Goal: Check status

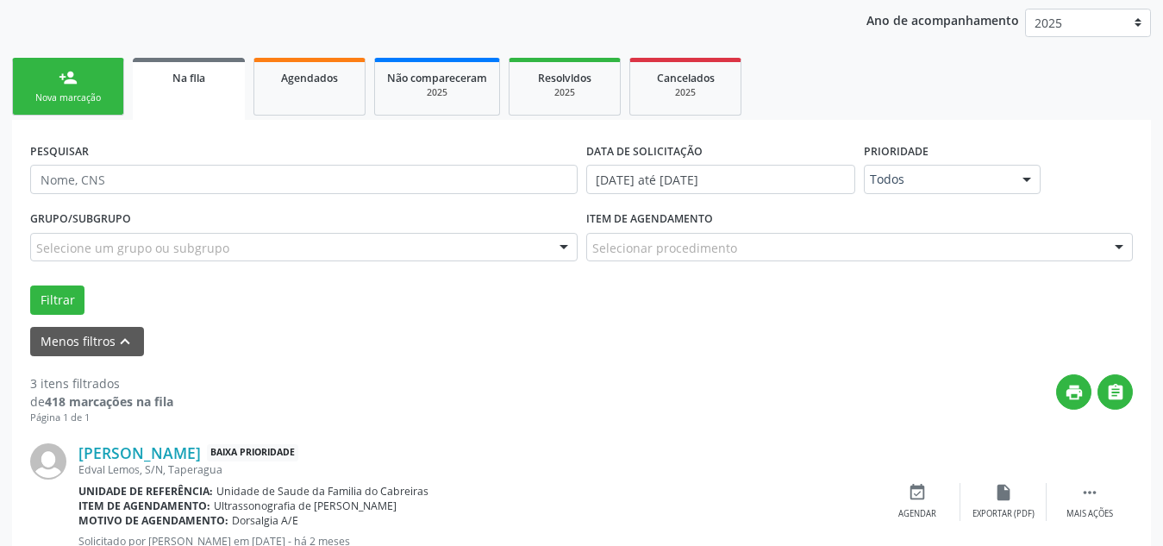
scroll to position [224, 0]
type input "[PERSON_NAME]"
click at [30, 285] on button "Filtrar" at bounding box center [57, 299] width 54 height 29
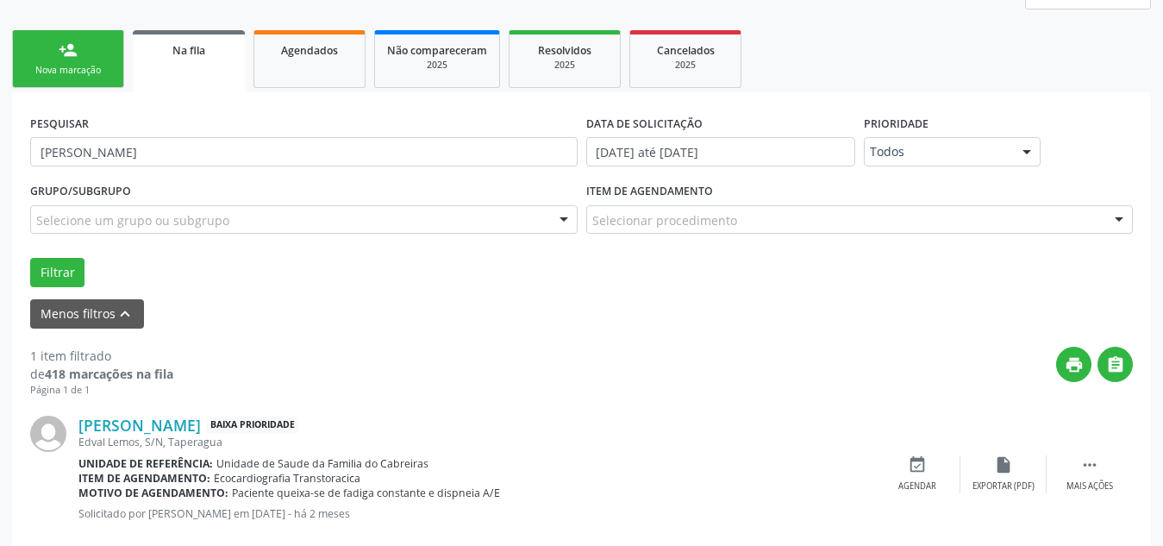
scroll to position [287, 0]
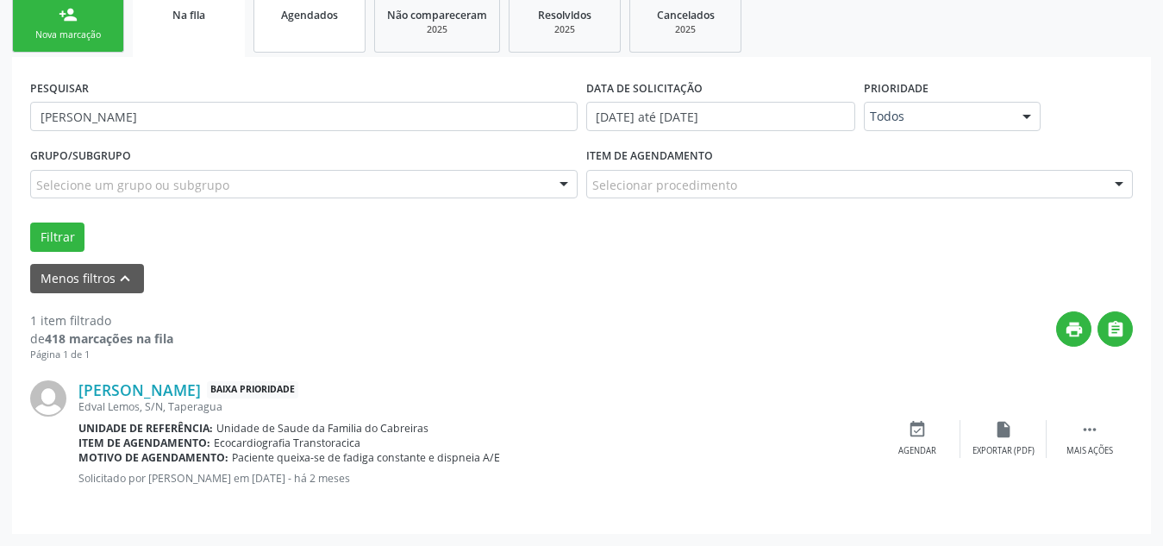
click at [322, 20] on span "Agendados" at bounding box center [309, 15] width 57 height 15
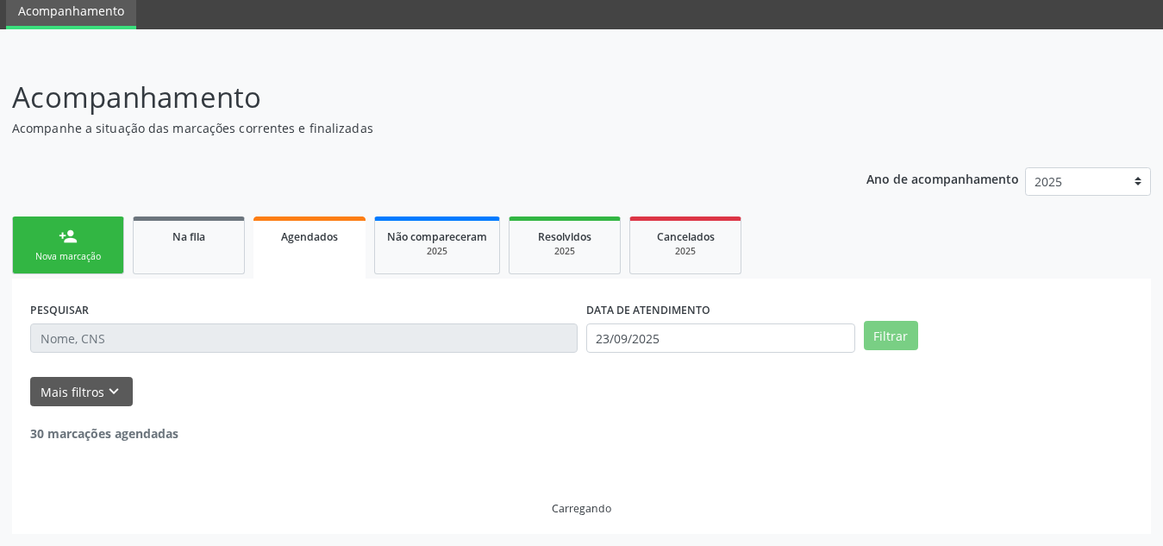
scroll to position [10, 0]
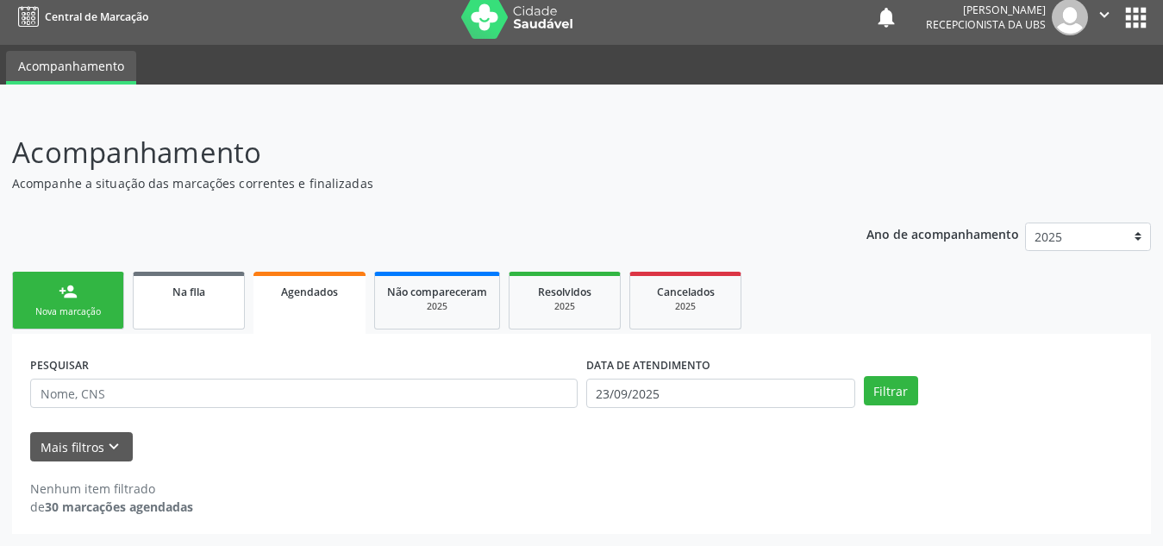
click at [172, 291] on span "Na fila" at bounding box center [188, 292] width 33 height 15
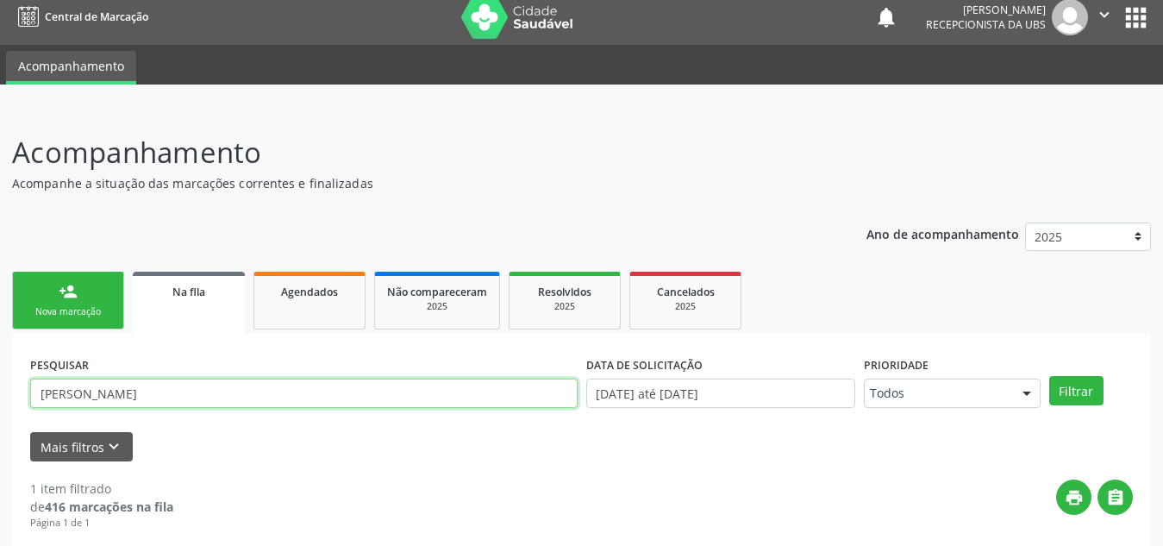
click at [127, 392] on input "[PERSON_NAME]" at bounding box center [303, 392] width 547 height 29
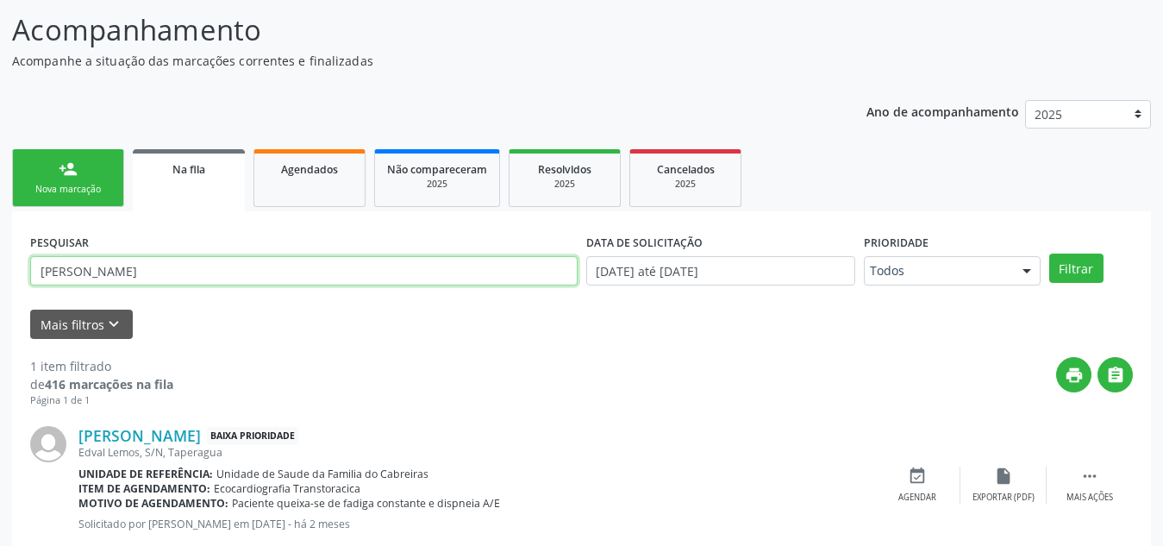
scroll to position [178, 0]
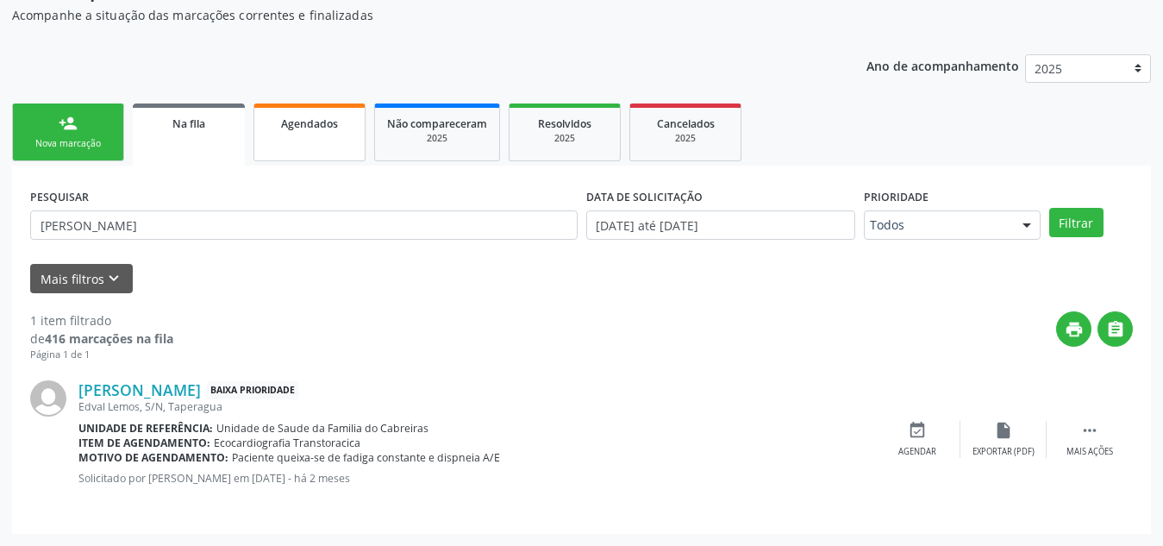
click at [317, 134] on link "Agendados" at bounding box center [309, 132] width 112 height 58
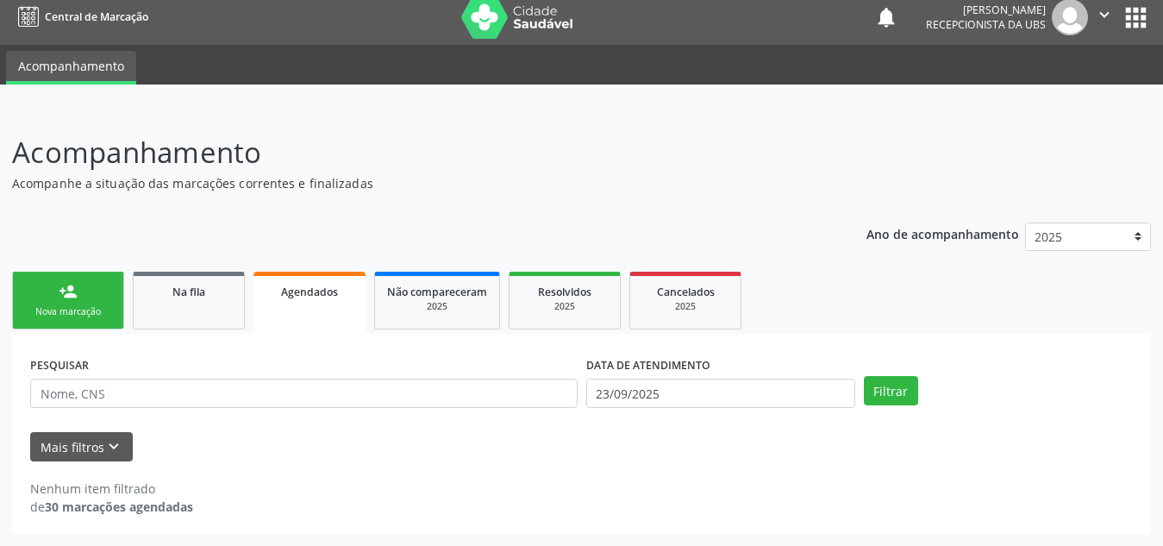
scroll to position [10, 0]
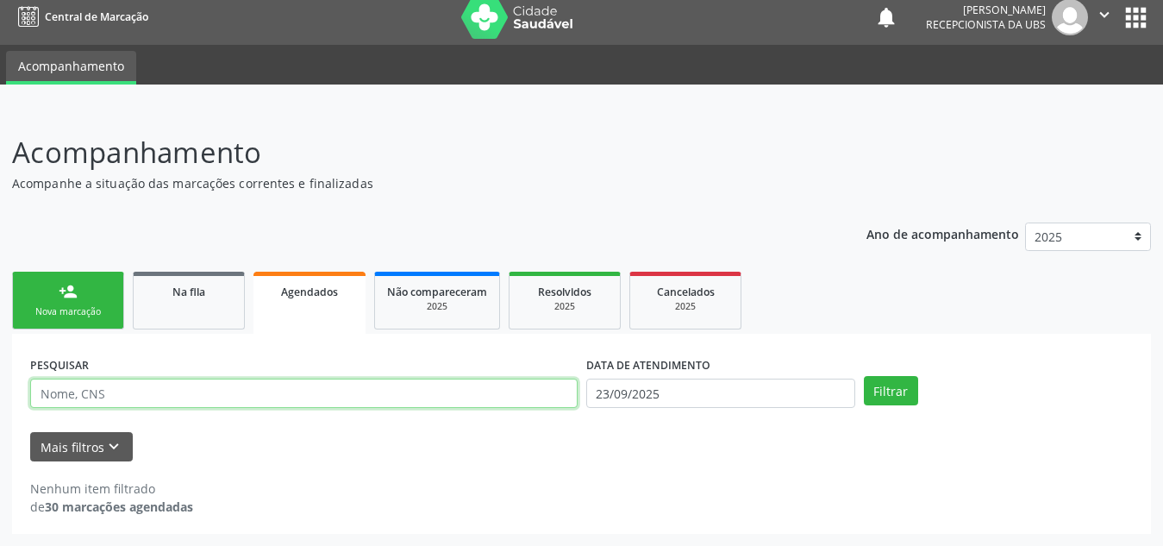
click at [172, 386] on input "text" at bounding box center [303, 392] width 547 height 29
type input "[PERSON_NAME]"
click at [864, 376] on button "Filtrar" at bounding box center [891, 390] width 54 height 29
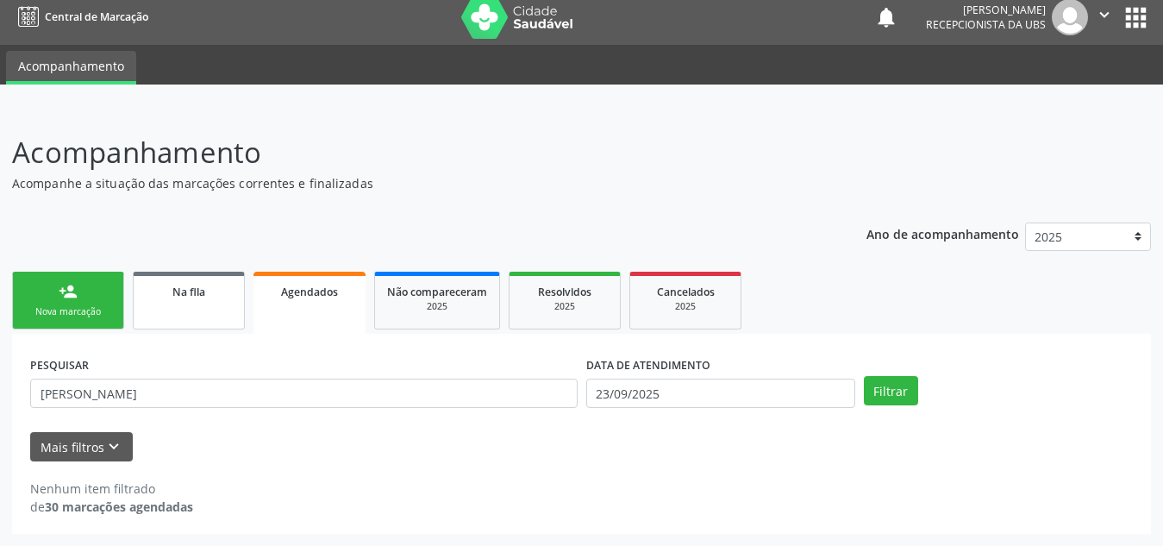
click at [178, 324] on link "Na fila" at bounding box center [189, 301] width 112 height 58
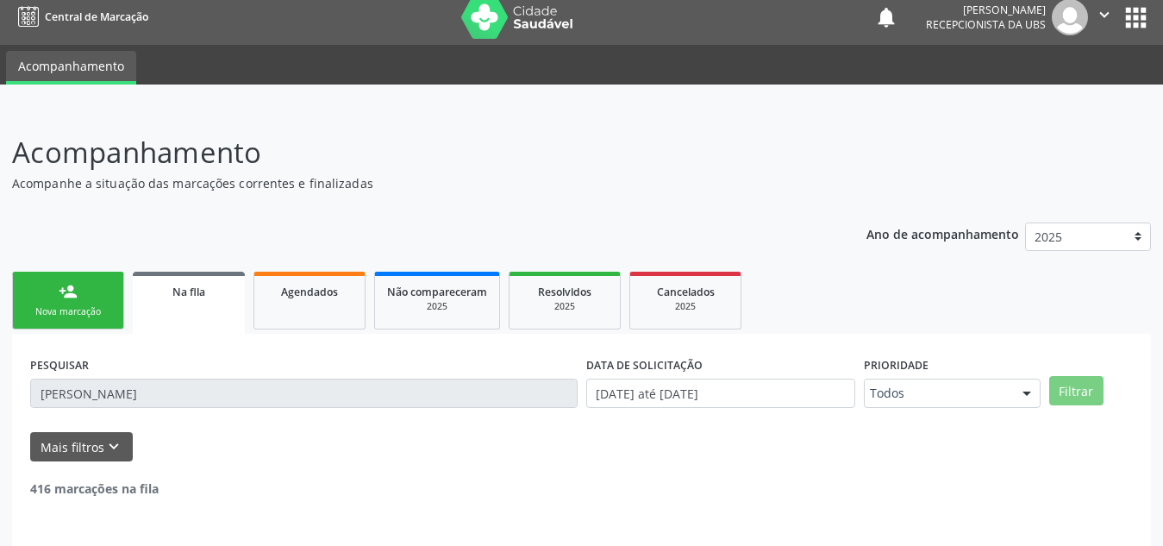
click at [197, 300] on link "Na fila" at bounding box center [189, 303] width 112 height 62
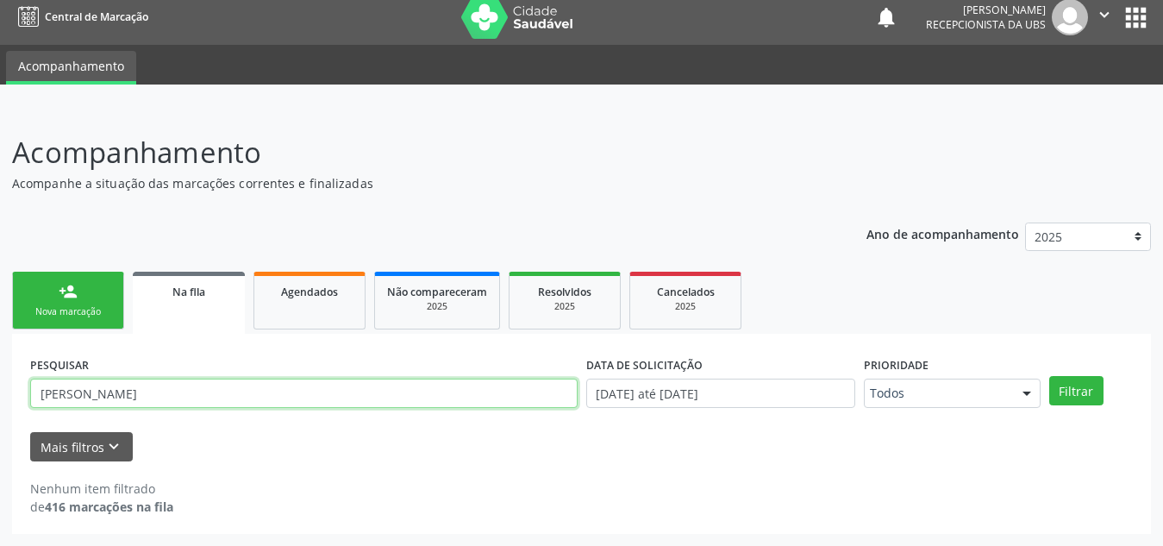
click at [164, 397] on input "[PERSON_NAME]" at bounding box center [303, 392] width 547 height 29
click at [1049, 376] on button "Filtrar" at bounding box center [1076, 390] width 54 height 29
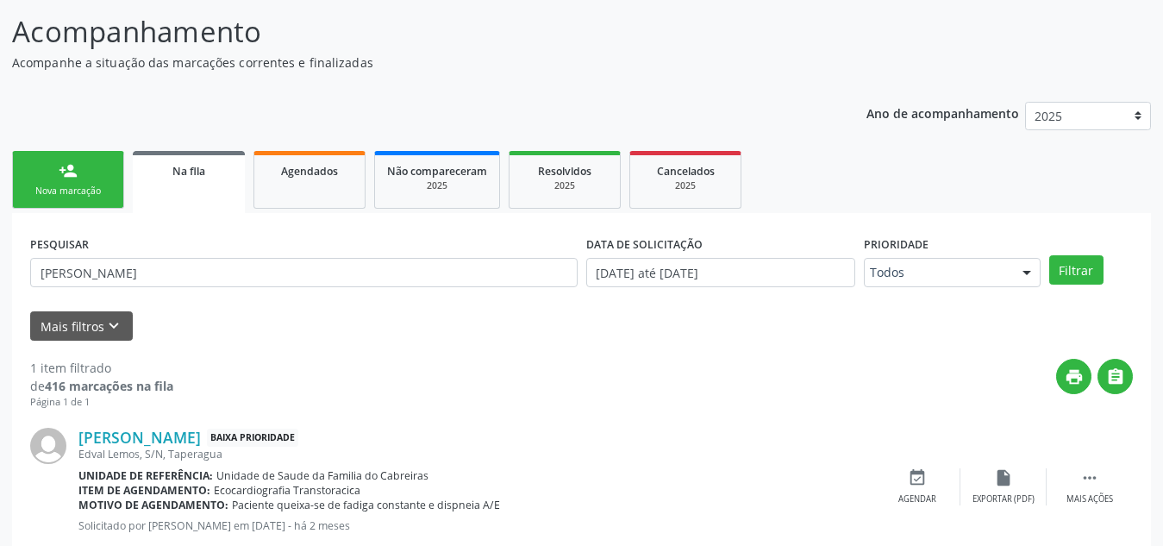
scroll to position [178, 0]
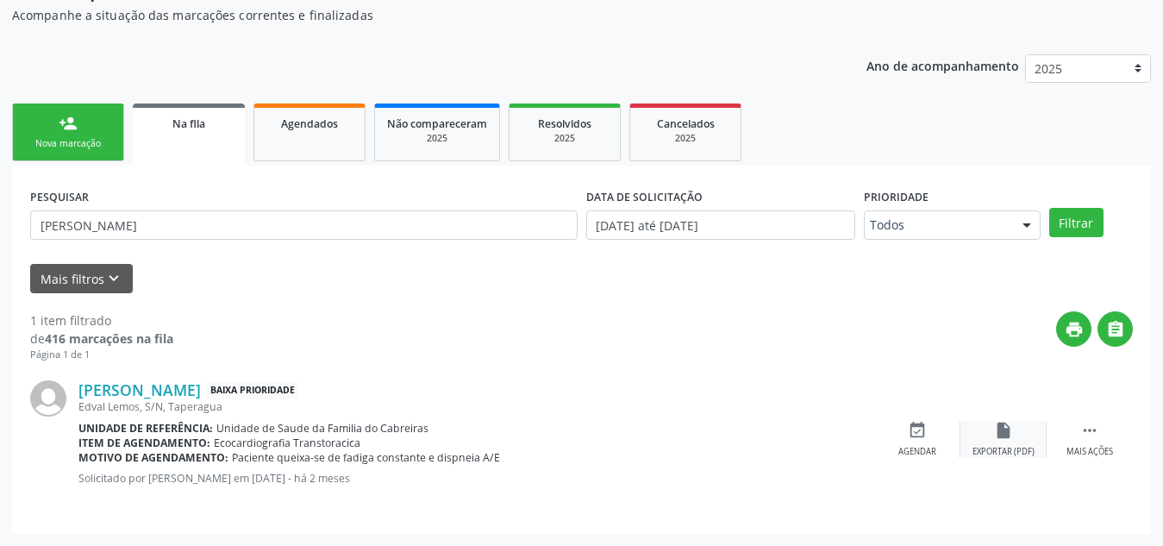
click at [1017, 439] on div "insert_drive_file Exportar (PDF)" at bounding box center [1003, 439] width 86 height 37
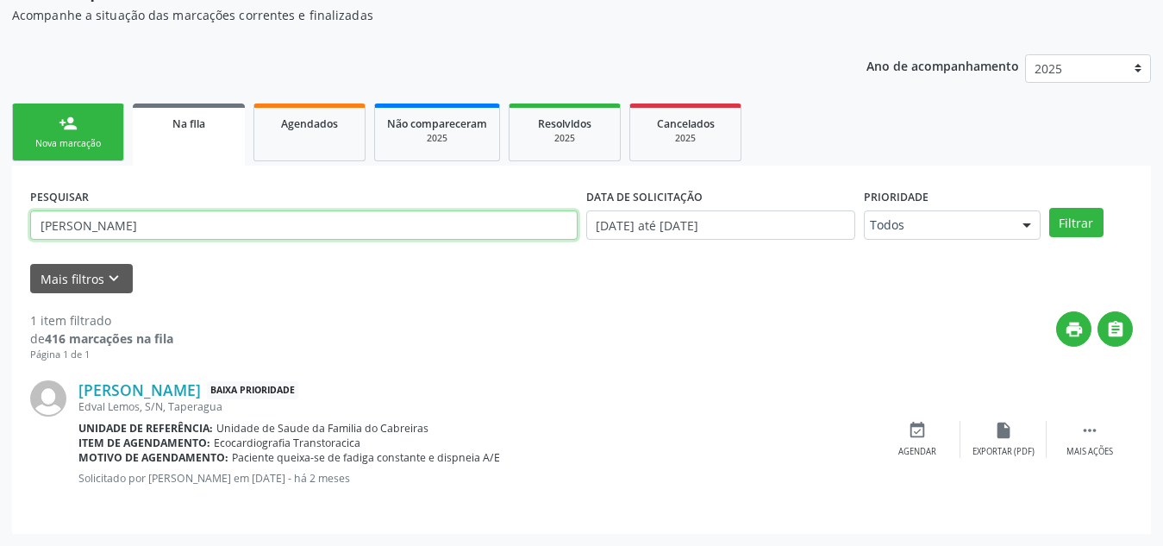
click at [230, 222] on input "[PERSON_NAME]" at bounding box center [303, 224] width 547 height 29
type input "j"
click at [1049, 208] on button "Filtrar" at bounding box center [1076, 222] width 54 height 29
